Goal: Task Accomplishment & Management: Use online tool/utility

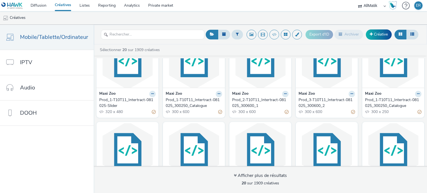
scroll to position [29, 0]
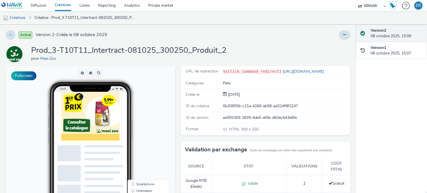
click at [245, 107] on div "6b20655b-c21a-4266-ab58-ad224f8f2247" at bounding box center [286, 106] width 127 height 6
copy div "6b20655b-c21a-4266-ab58-ad224f8f2247"
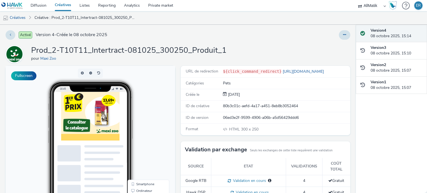
click at [241, 107] on div "80b3c01c-aefd-4a17-a451-8eb8b3052464" at bounding box center [286, 106] width 127 height 6
copy div "80b3c01c-aefd-4a17-a451-8eb8b3052464"
click at [236, 106] on div "c622a81e-abe5-44d8-be14-4f47c624c80b" at bounding box center [286, 106] width 127 height 6
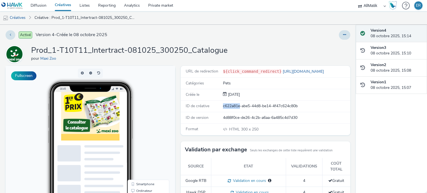
click at [236, 106] on div "c622a81e-abe5-44d8-be14-4f47c624c80b" at bounding box center [286, 106] width 127 height 6
copy div "c622a81e-abe5-44d8-be14-4f47c624c80b"
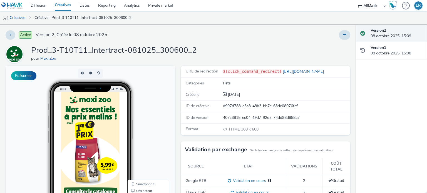
click at [237, 106] on div "d997d783-e3a3-48b3-bb7e-63dc08076faf" at bounding box center [286, 106] width 127 height 6
copy div "d997d783-e3a3-48b3-bb7e-63dc08076faf"
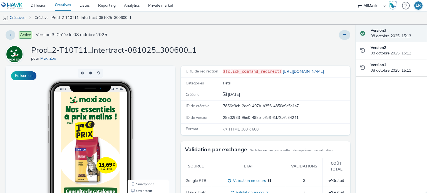
click at [245, 107] on div "7856c3cb-2dc9-407b-b356-4850a9a5a1a7" at bounding box center [286, 106] width 127 height 6
copy div "7856c3cb-2dc9-407b-b356-4850a9a5a1a7"
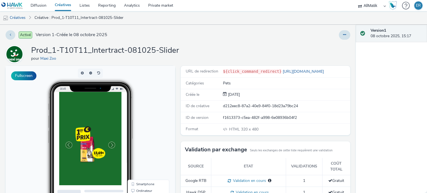
click at [232, 103] on div "d212eec8-87a2-40e9-84f0-18d23a79bc24" at bounding box center [286, 106] width 127 height 6
copy div "d212eec8-87a2-40e9-84f0-18d23a79bc24"
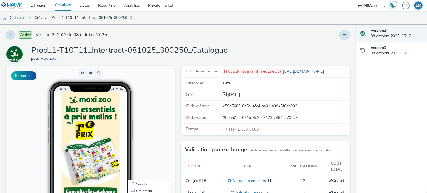
click at [245, 104] on div "e59d5680-8c5b-4fc4-aa01-a9945f0da092" at bounding box center [286, 106] width 127 height 6
copy div "e59d5680-8c5b-4fc4-aa01-a9945f0da092"
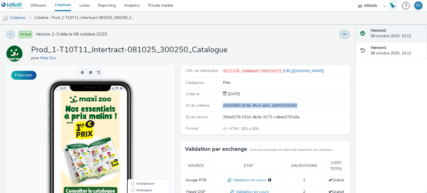
scroll to position [0, 0]
